Goal: Navigation & Orientation: Find specific page/section

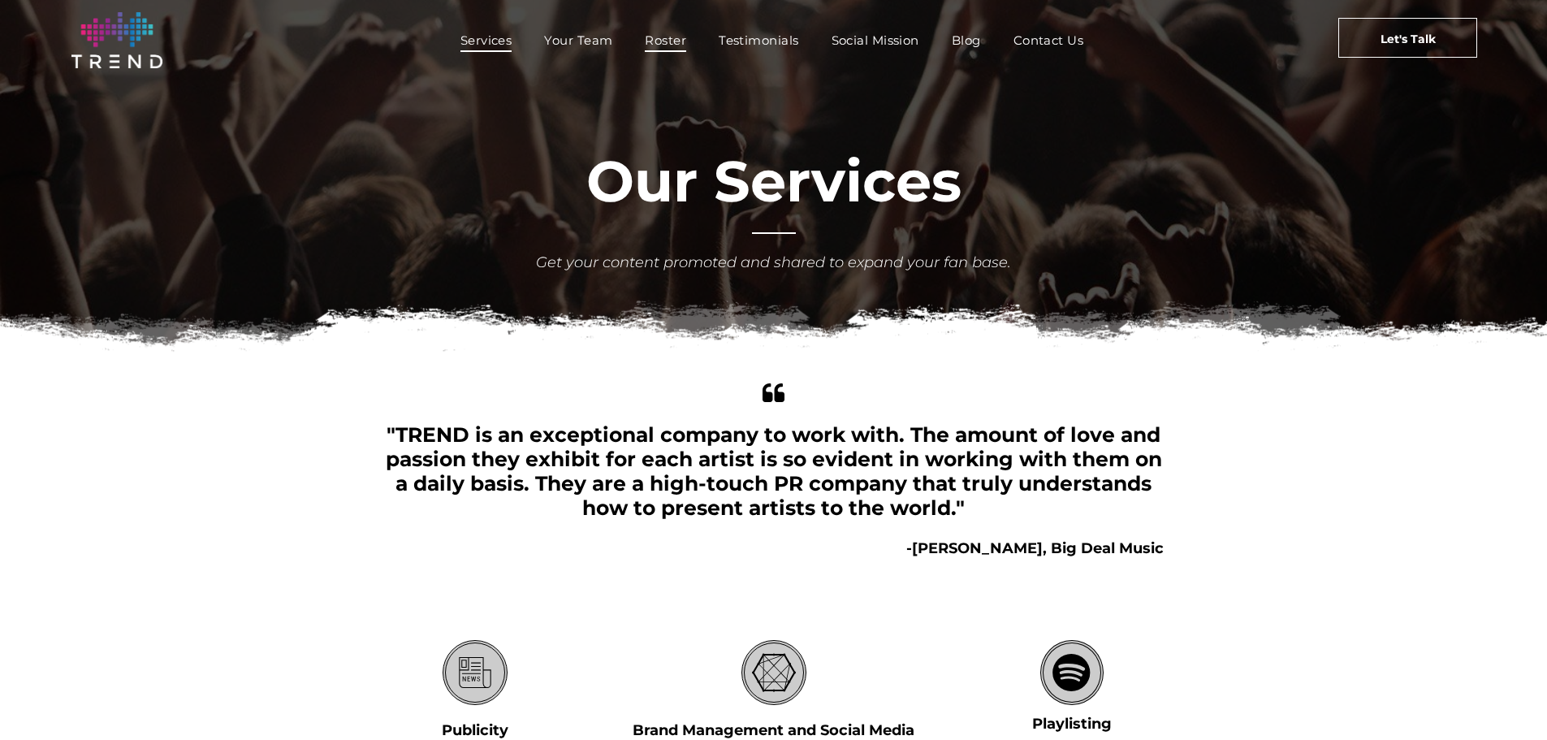
click at [646, 34] on span "Roster" at bounding box center [665, 40] width 41 height 24
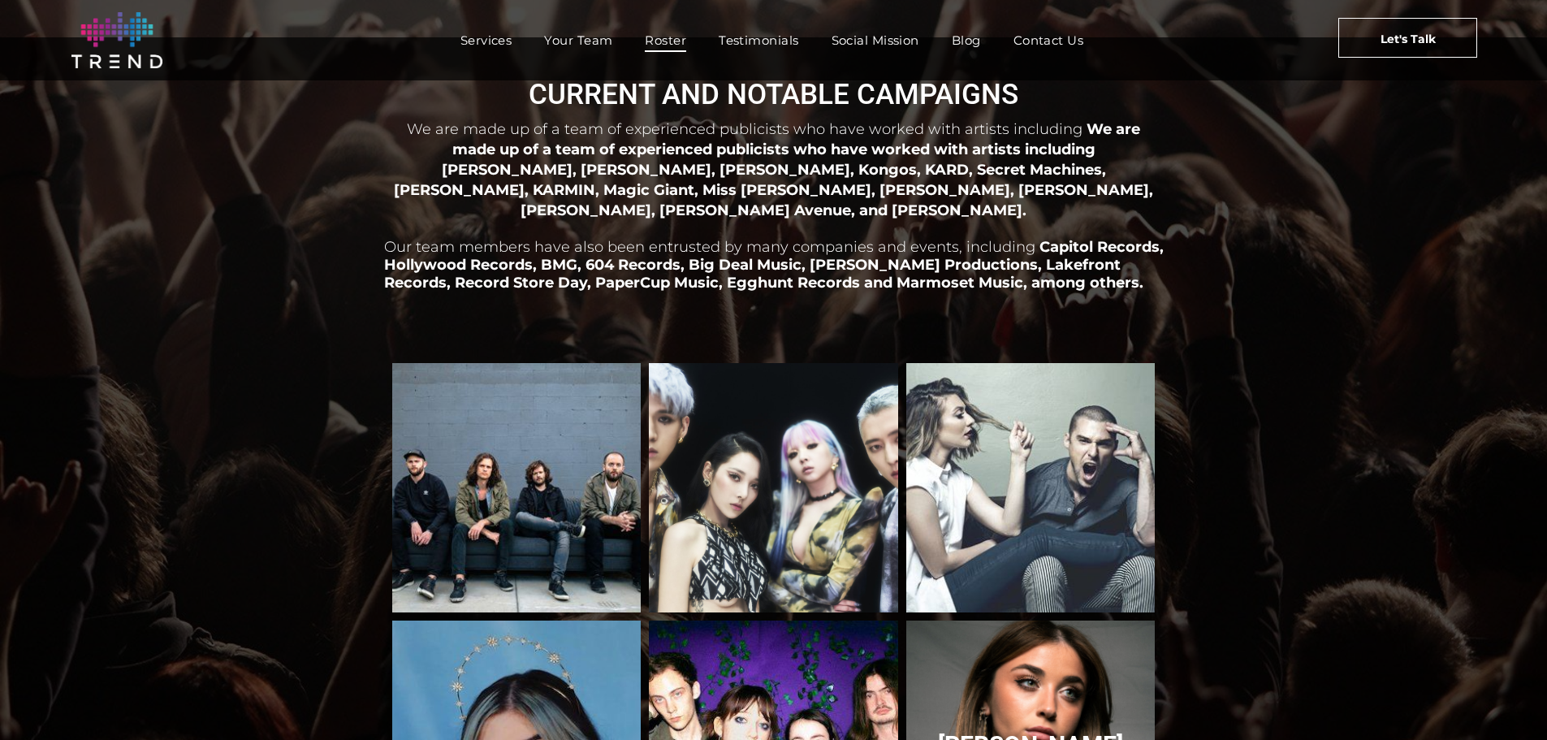
scroll to position [141, 0]
